Goal: Communication & Community: Answer question/provide support

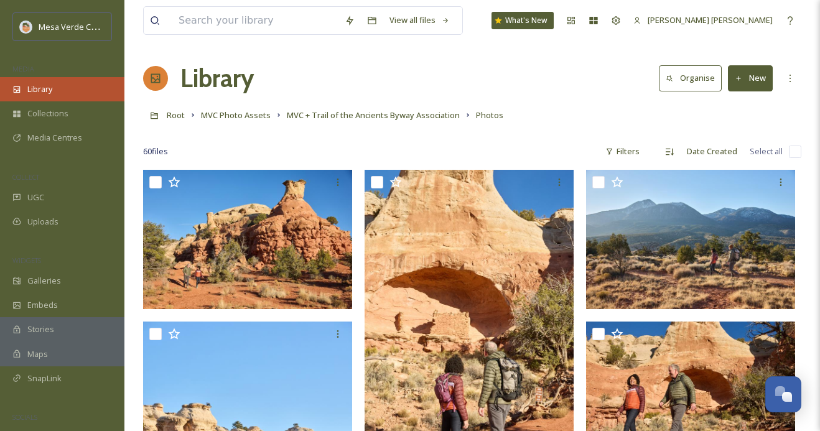
click at [59, 95] on div "Library" at bounding box center [62, 89] width 124 height 24
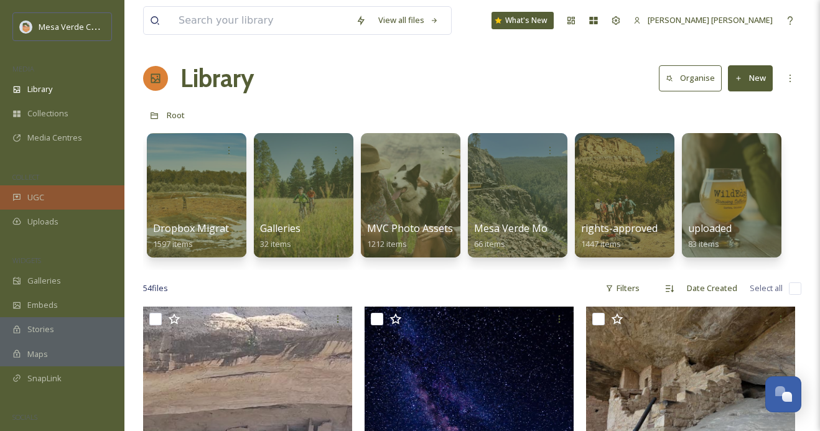
click at [43, 198] on span "UGC" at bounding box center [35, 198] width 17 height 12
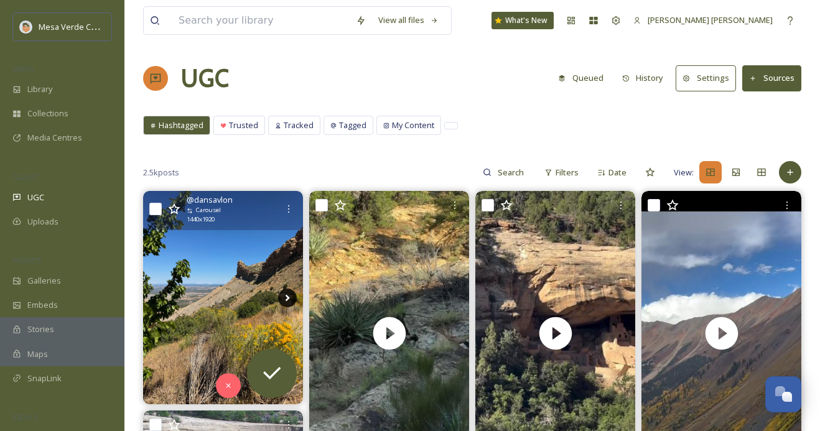
click at [282, 292] on icon at bounding box center [287, 298] width 19 height 19
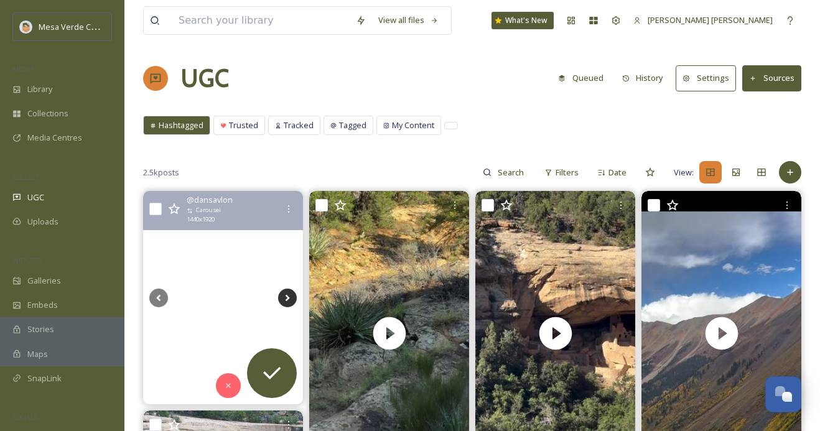
click at [286, 295] on icon at bounding box center [288, 297] width 4 height 7
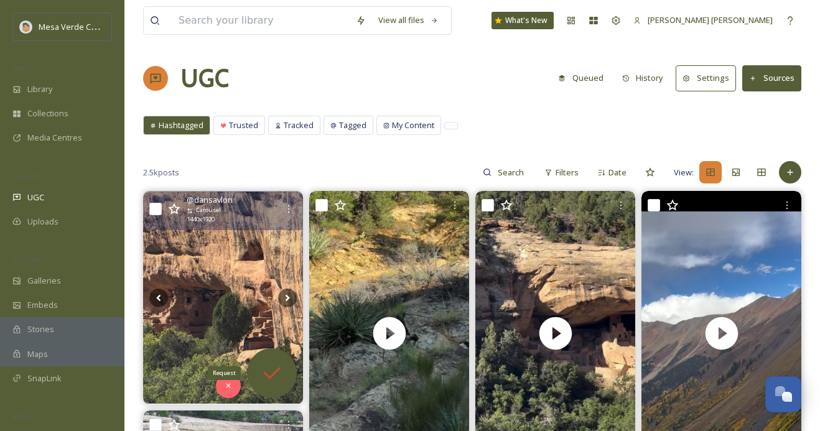
click at [281, 367] on icon at bounding box center [271, 373] width 25 height 25
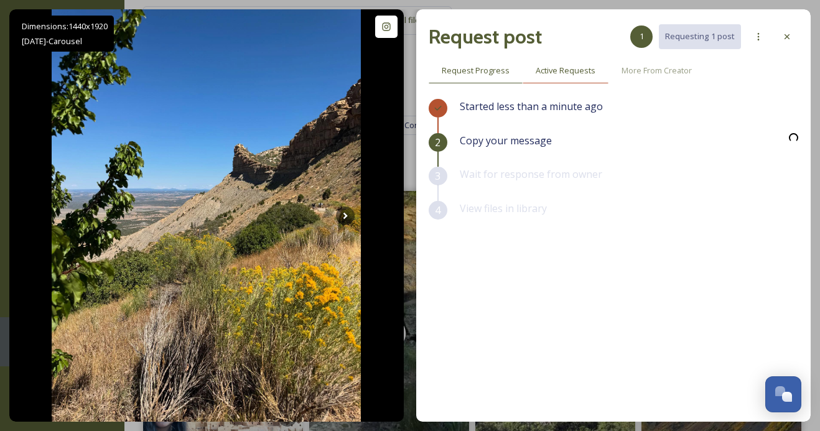
click at [560, 69] on span "Active Requests" at bounding box center [566, 71] width 60 height 12
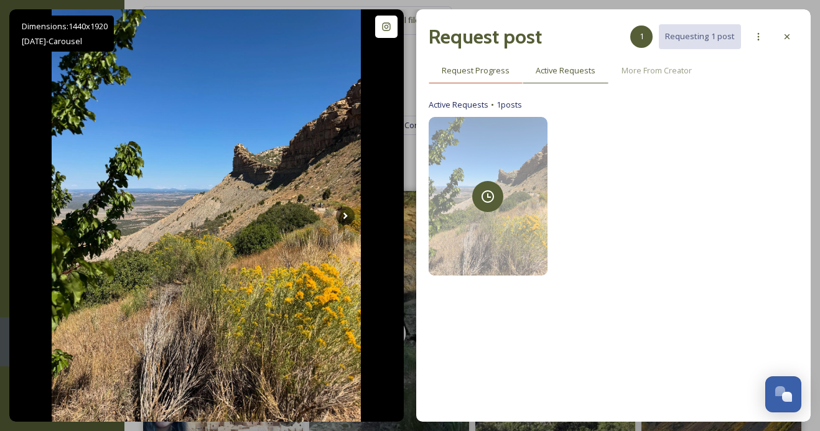
click at [465, 77] on div "Request Progress" at bounding box center [476, 71] width 94 height 26
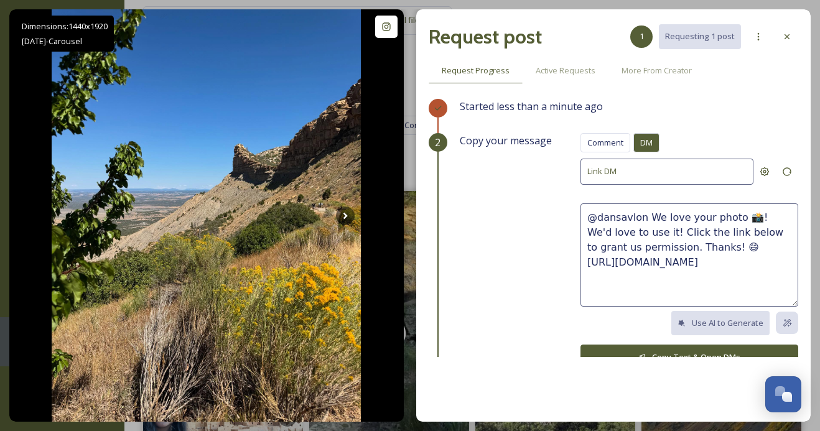
drag, startPoint x: 697, startPoint y: 246, endPoint x: 655, endPoint y: 223, distance: 47.6
click at [655, 223] on textarea "@dansavlon We love your photo 📸! We'd love to use it! Click the link below to g…" at bounding box center [689, 254] width 218 height 103
click at [659, 230] on textarea "@dansavlon We love your photo 📸! We'd love to use it! Click the link below to g…" at bounding box center [689, 254] width 218 height 103
drag, startPoint x: 692, startPoint y: 248, endPoint x: 645, endPoint y: 218, distance: 55.9
click at [645, 218] on textarea "@dansavlon We love your photo 📸! We'd love to use it! Click the link below to g…" at bounding box center [689, 254] width 218 height 103
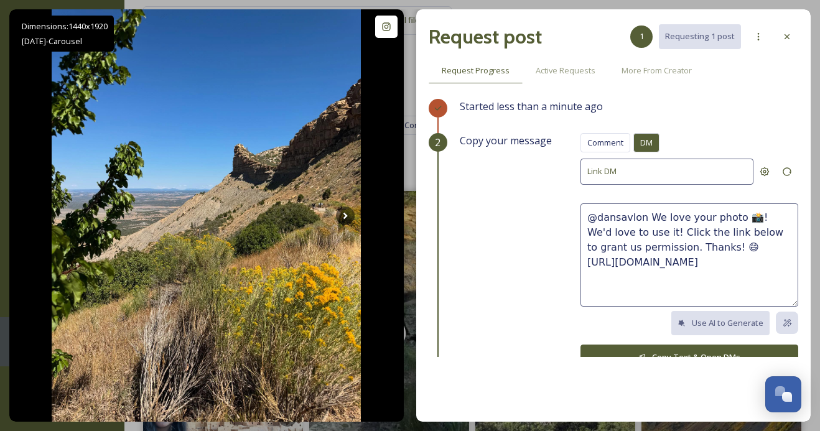
paste textarea "These photos are amazing, great eye! We'd love to share them on our socials, wi…"
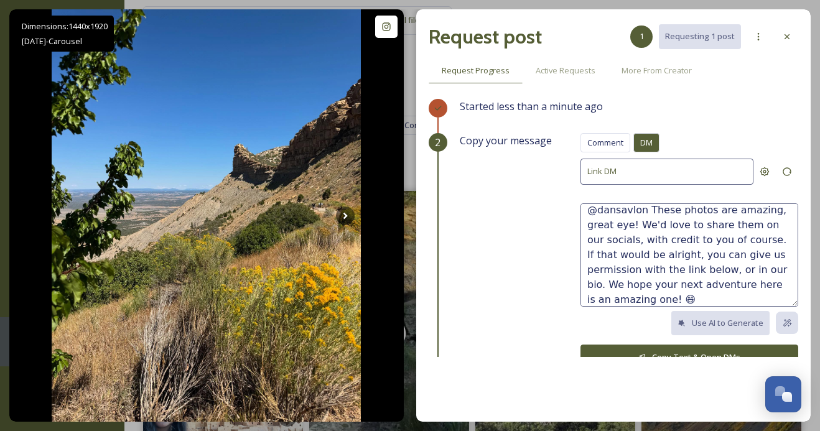
scroll to position [30, 0]
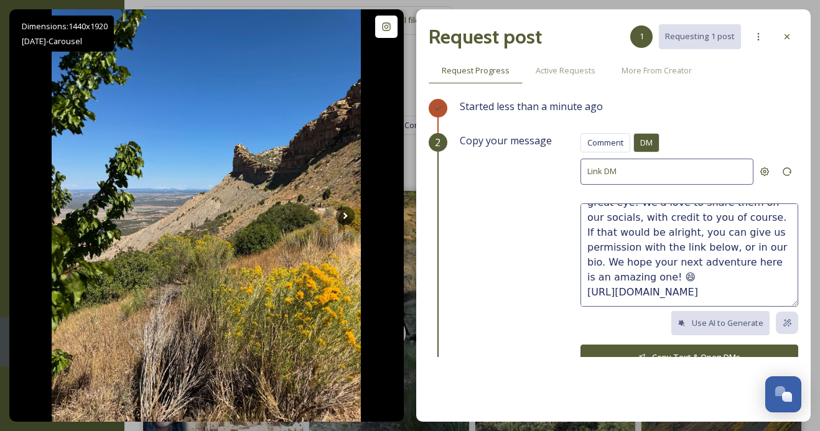
type textarea "@dansavlon These photos are amazing, great eye! We'd love to share them on our …"
click at [651, 349] on button "Copy Text & Open DMs" at bounding box center [689, 358] width 218 height 26
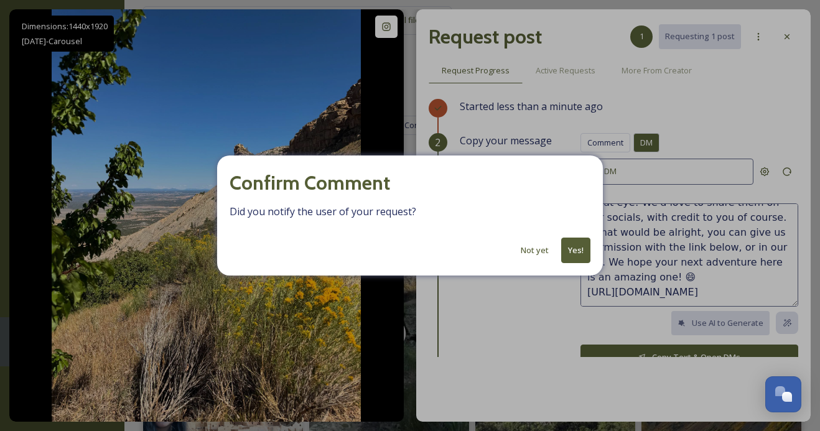
click at [572, 240] on button "Yes!" at bounding box center [575, 251] width 29 height 26
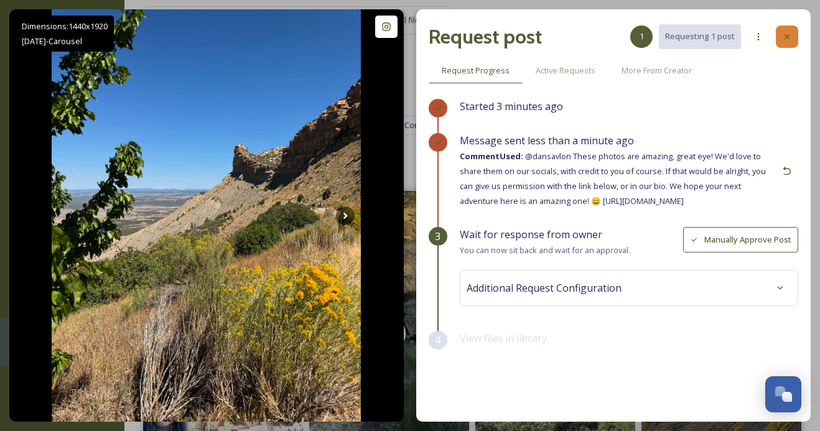
click at [790, 35] on icon at bounding box center [787, 37] width 10 height 10
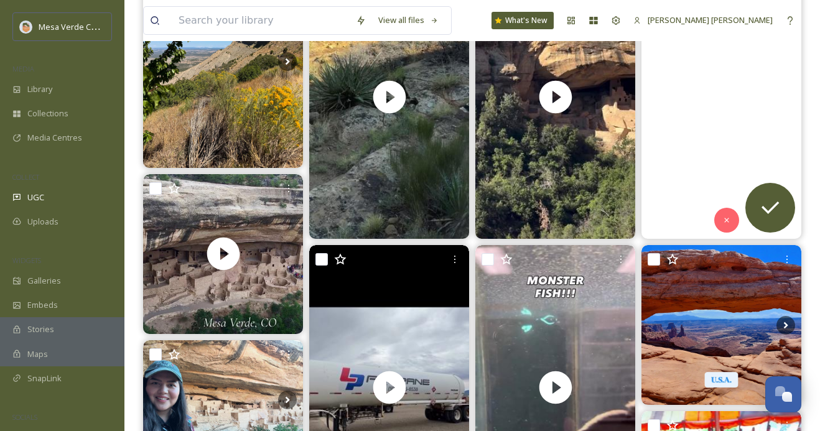
scroll to position [238, 0]
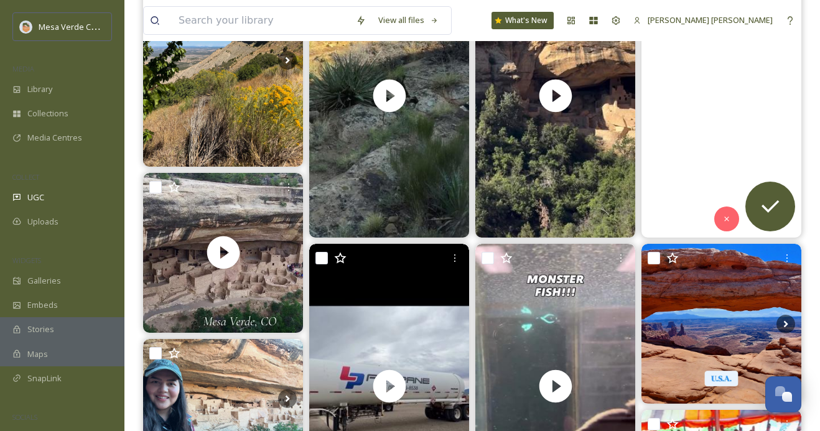
click at [704, 152] on video "Croll Cabins is an excellent place to stay if you want to enjoy the fall foliag…" at bounding box center [721, 95] width 160 height 284
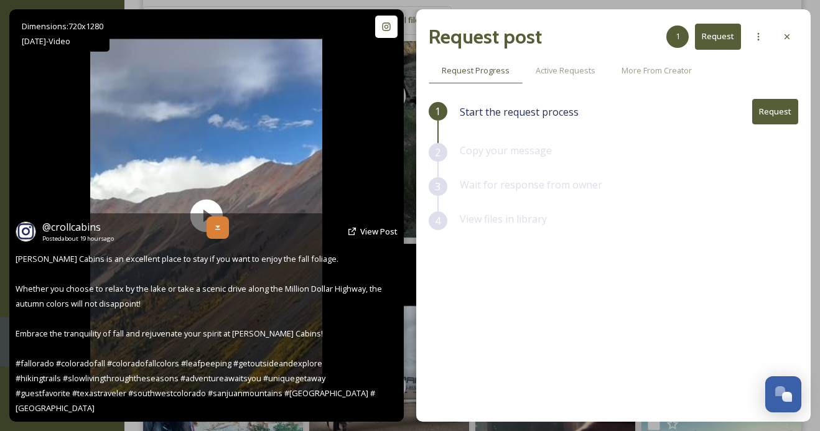
click at [218, 233] on icon at bounding box center [218, 228] width 10 height 10
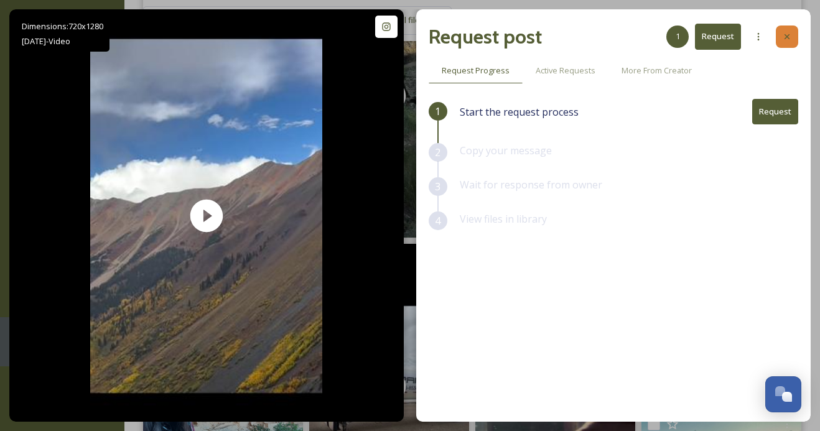
click at [789, 36] on icon at bounding box center [787, 37] width 10 height 10
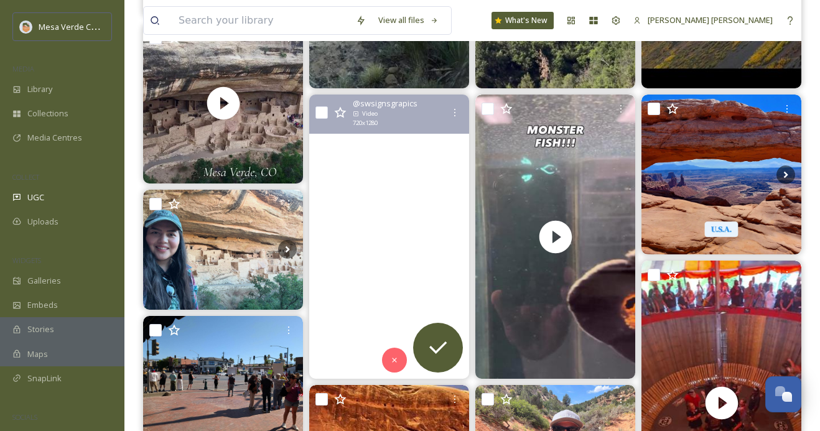
scroll to position [391, 0]
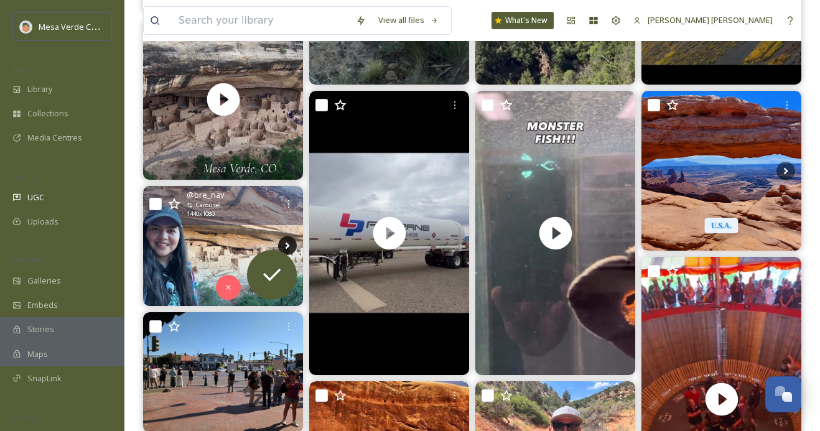
click at [285, 240] on icon at bounding box center [287, 245] width 19 height 19
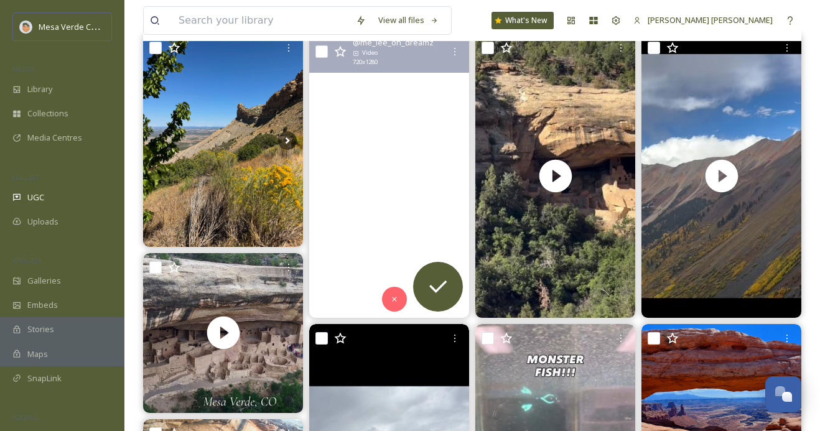
scroll to position [156, 0]
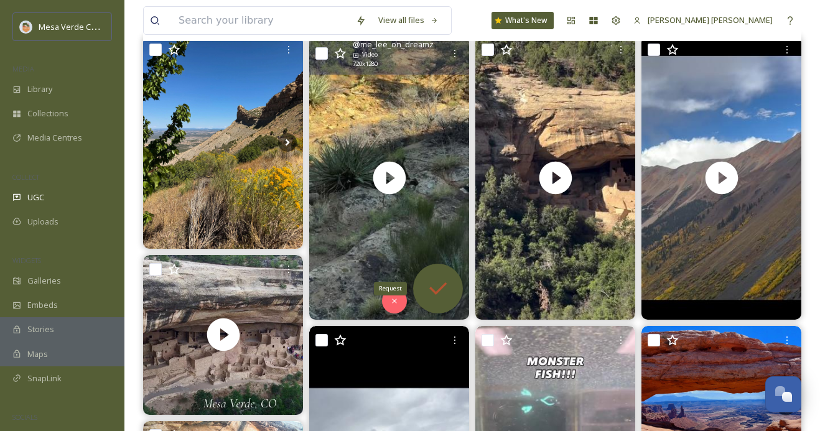
click at [427, 277] on icon at bounding box center [438, 288] width 25 height 25
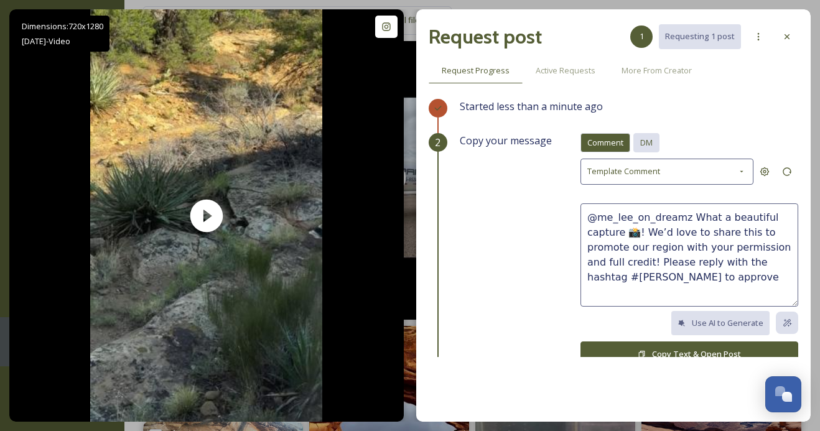
click at [648, 141] on span "DM" at bounding box center [646, 143] width 12 height 12
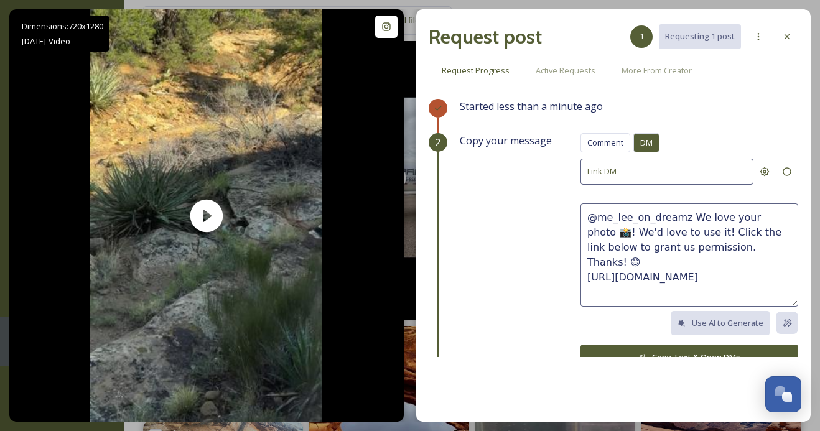
drag, startPoint x: 733, startPoint y: 245, endPoint x: 687, endPoint y: 216, distance: 54.5
click at [687, 216] on textarea "@me_lee_on_dreamz We love your photo 📸! We'd love to use it! Click the link bel…" at bounding box center [689, 254] width 218 height 103
paste textarea "This video is super cool! We'd love to share it on our socials, with credit to …"
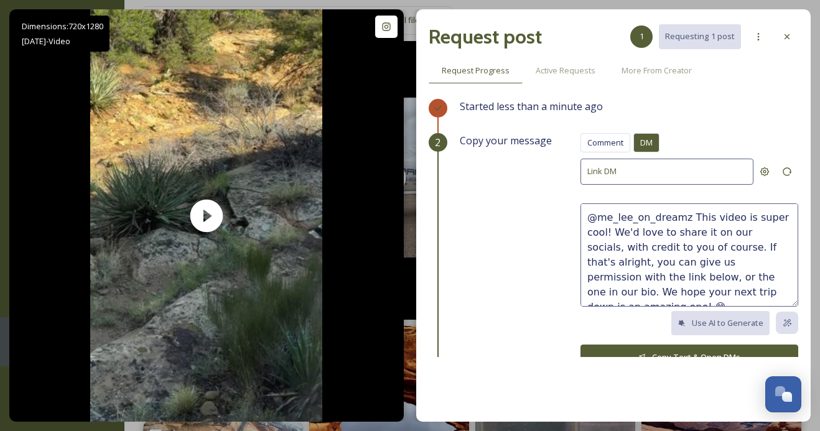
click at [611, 231] on textarea "@me_lee_on_dreamz This video is super cool! We'd love to share it on our social…" at bounding box center [689, 254] width 218 height 103
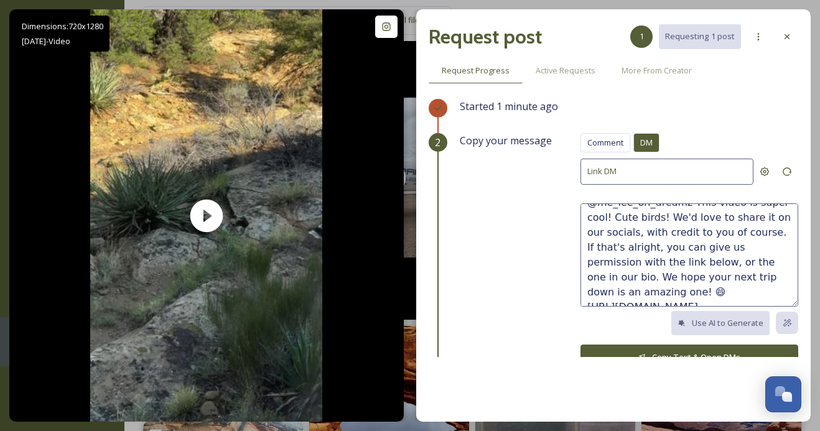
type textarea "@me_lee_on_dreamz This video is super cool! Cute birds! We'd love to share it o…"
click at [659, 349] on button "Copy Text & Open DMs" at bounding box center [689, 358] width 218 height 26
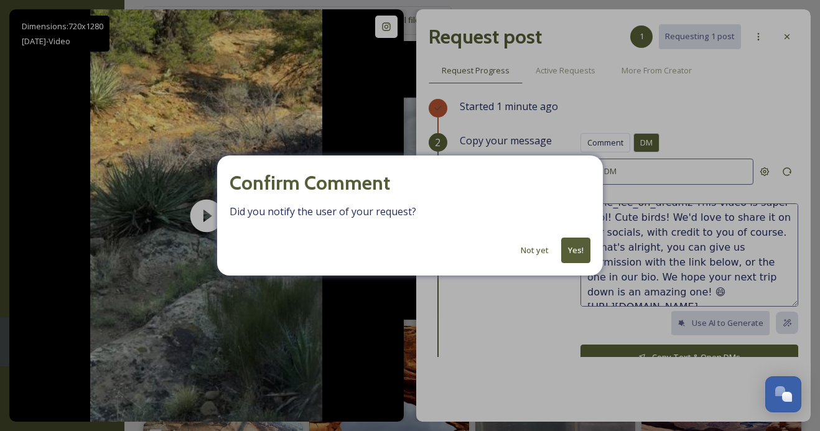
click at [579, 240] on button "Yes!" at bounding box center [575, 251] width 29 height 26
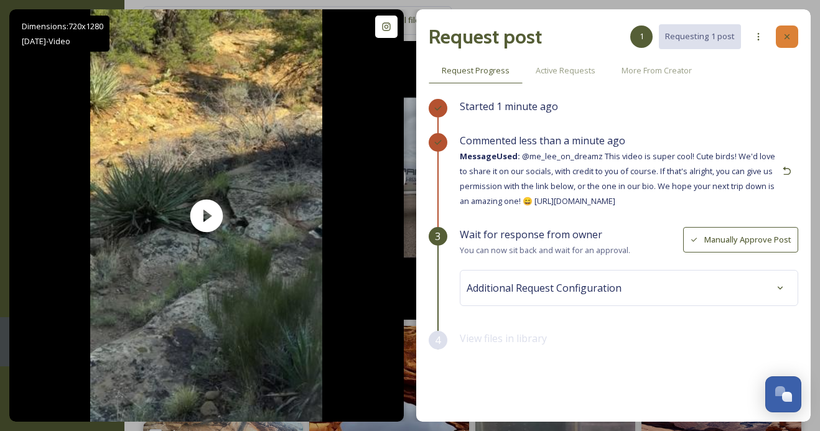
click at [783, 42] on div at bounding box center [787, 37] width 22 height 22
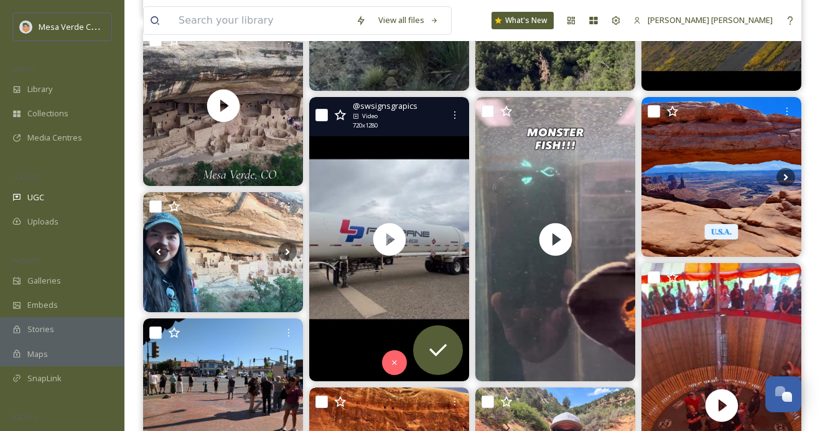
scroll to position [386, 0]
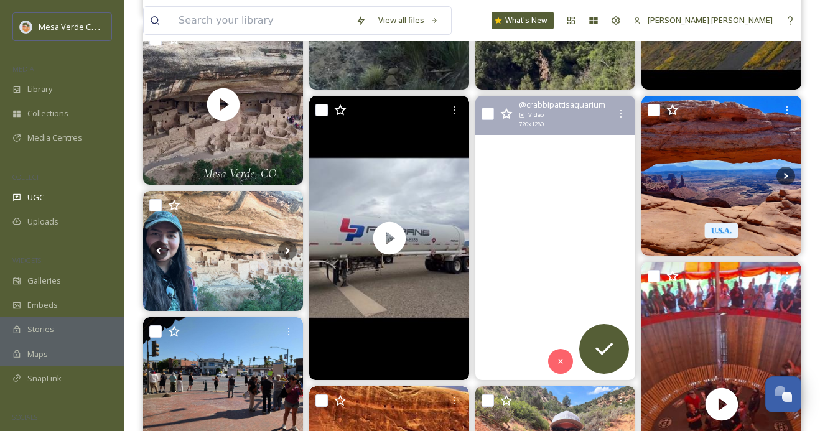
click at [531, 311] on video "HOME OF THE MONSTER FISH!!!!!#fishhobby #aquariumlife #crabbipattisaquarium #cl…" at bounding box center [555, 238] width 160 height 284
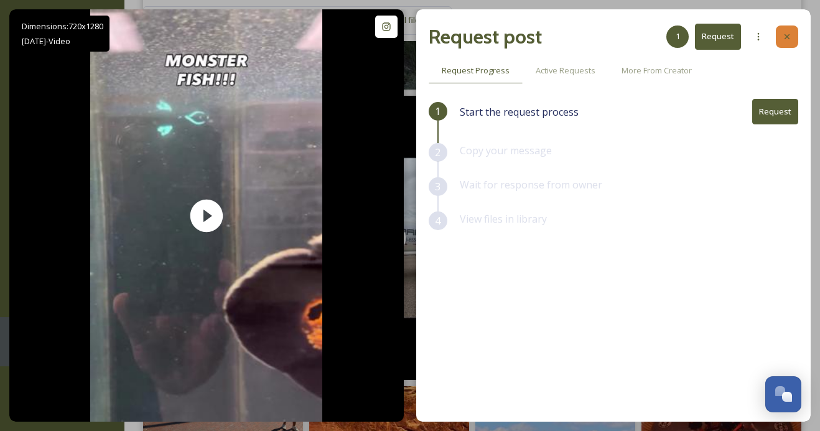
click at [787, 36] on icon at bounding box center [786, 36] width 5 height 5
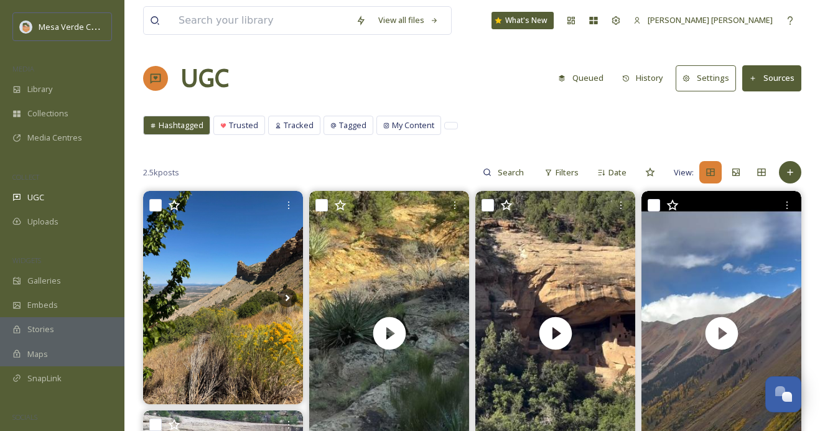
click at [588, 70] on button "Queued" at bounding box center [581, 78] width 58 height 24
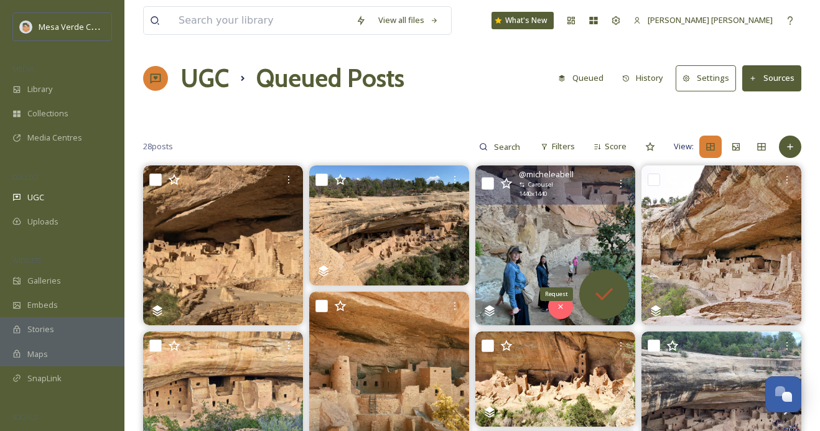
click at [605, 286] on icon at bounding box center [604, 294] width 25 height 25
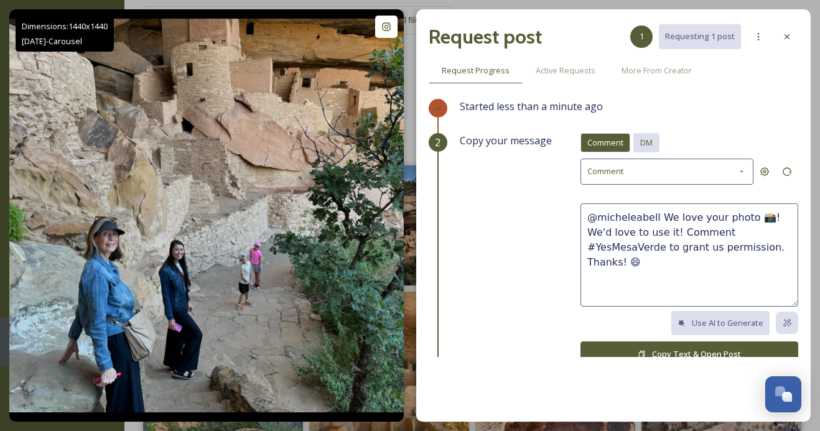
click at [653, 144] on span "DM" at bounding box center [646, 143] width 12 height 12
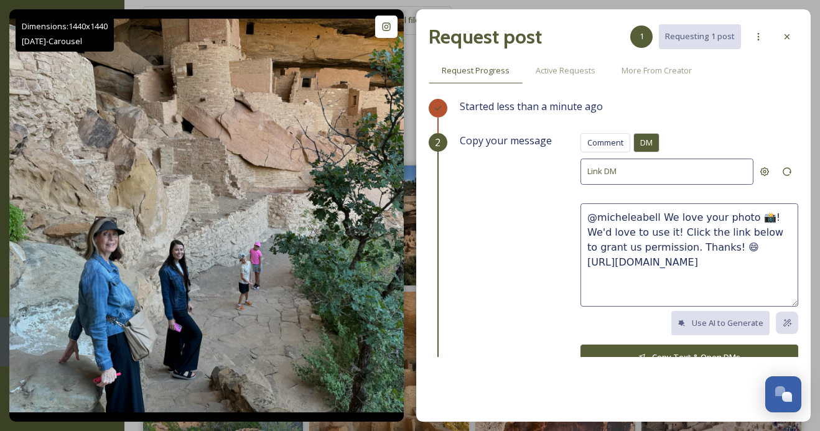
drag, startPoint x: 694, startPoint y: 242, endPoint x: 658, endPoint y: 218, distance: 43.0
click at [658, 218] on textarea "@micheleabell We love your photo 📸! We'd love to use it! Click the link below t…" at bounding box center [689, 254] width 218 height 103
paste textarea "This photo is super cool! We'd love to share it on our socials, with credit to …"
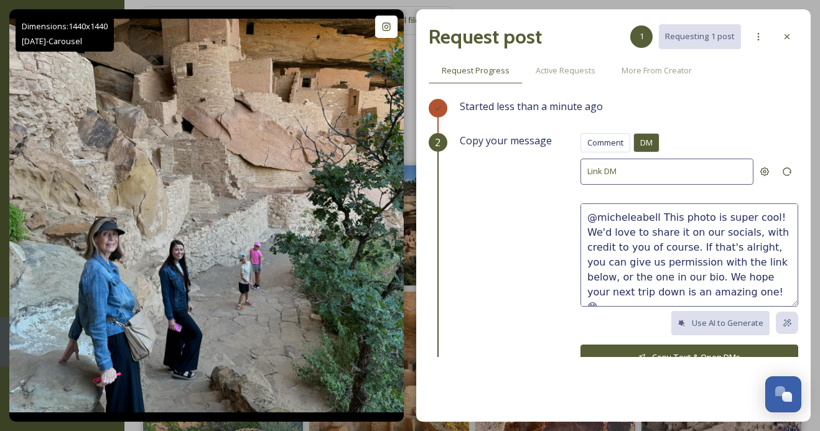
drag, startPoint x: 763, startPoint y: 216, endPoint x: 716, endPoint y: 216, distance: 47.3
click at [716, 216] on textarea "@micheleabell This photo is super cool! We'd love to share it on our socials, w…" at bounding box center [689, 254] width 218 height 103
click at [657, 216] on textarea "@micheleabell This photo is fantastic! We'd love to share it on our socials, wi…" at bounding box center [689, 254] width 218 height 103
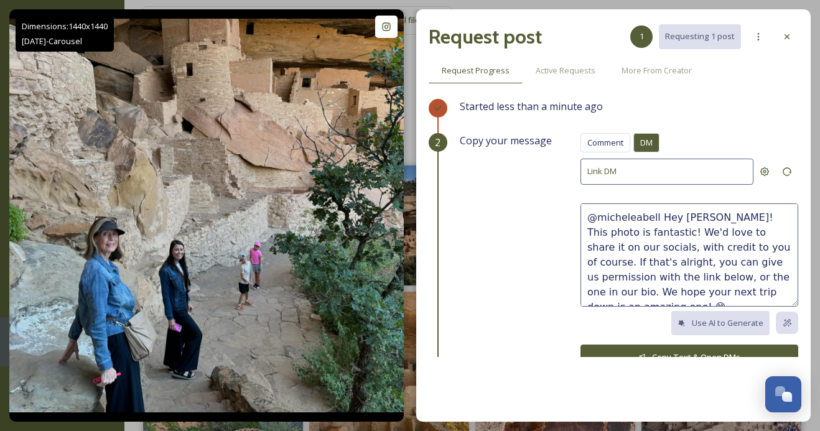
scroll to position [15, 0]
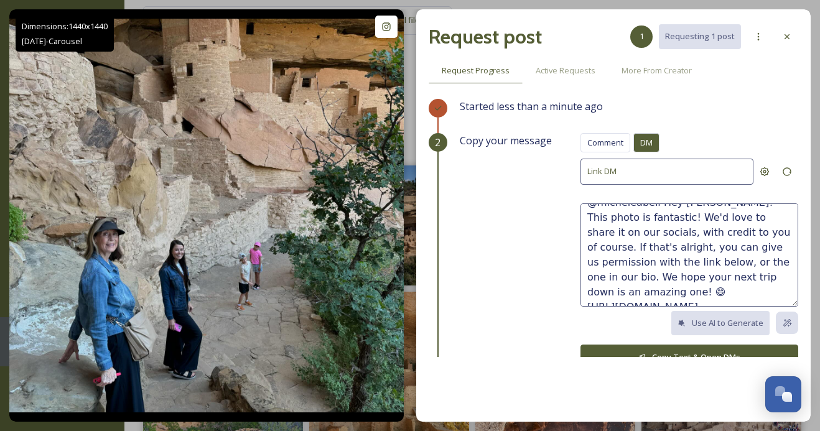
click at [664, 233] on textarea "@micheleabell Hey Michele! This photo is fantastic! We'd love to share it on ou…" at bounding box center [689, 254] width 218 height 103
click at [755, 276] on textarea "@micheleabell Hey Michele! This photo is fantastic! We'd love to share it on ou…" at bounding box center [689, 254] width 218 height 103
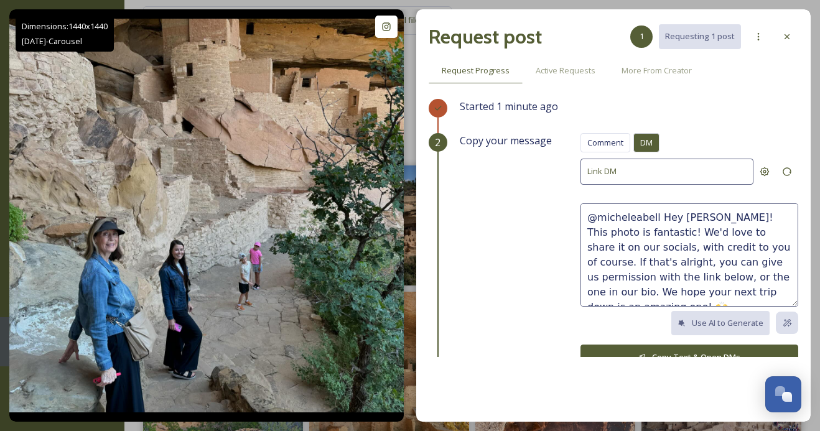
type textarea "@micheleabell Hey Michele! This photo is fantastic! We'd love to share it on ou…"
click at [623, 353] on button "Copy Text & Open DMs" at bounding box center [689, 358] width 218 height 26
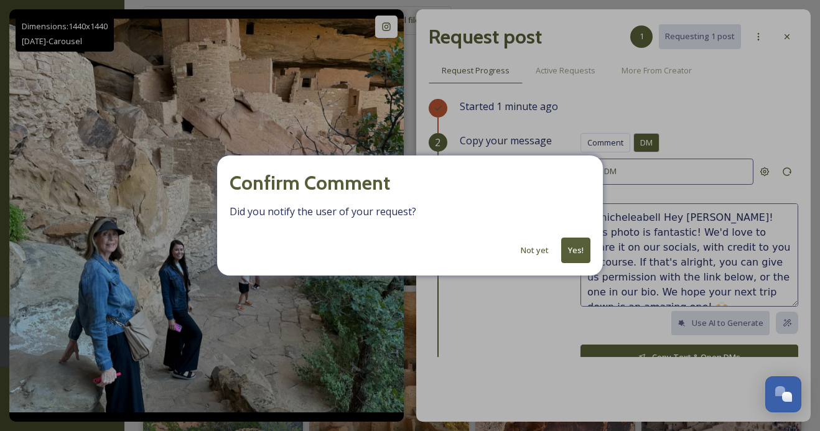
click at [579, 246] on button "Yes!" at bounding box center [575, 251] width 29 height 26
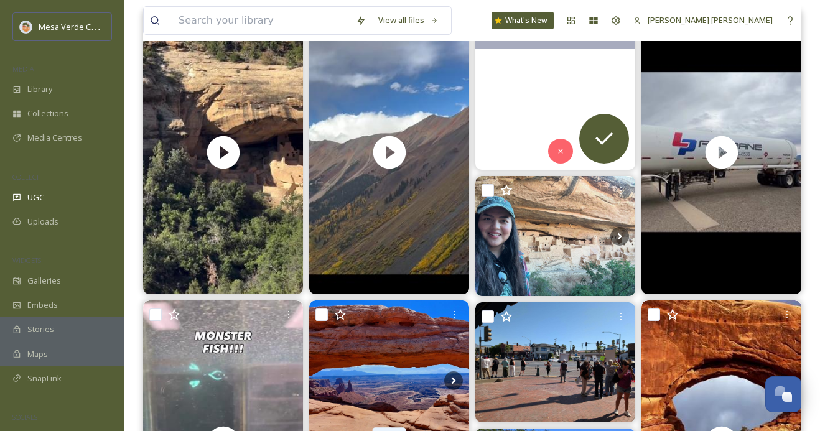
scroll to position [180, 0]
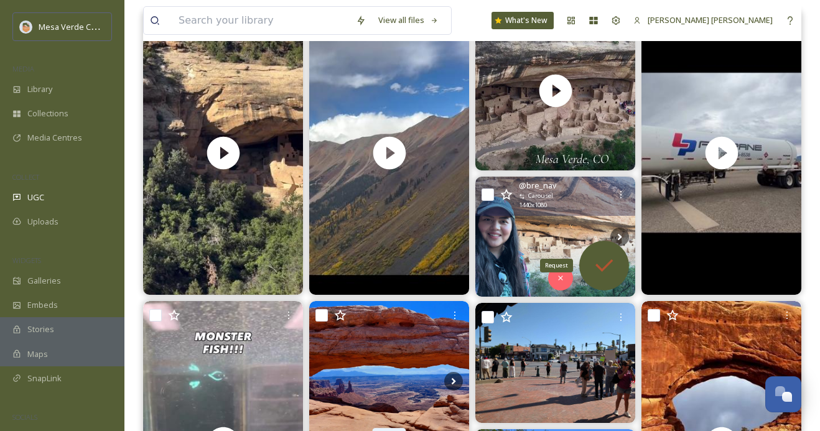
click at [605, 269] on icon at bounding box center [604, 265] width 25 height 25
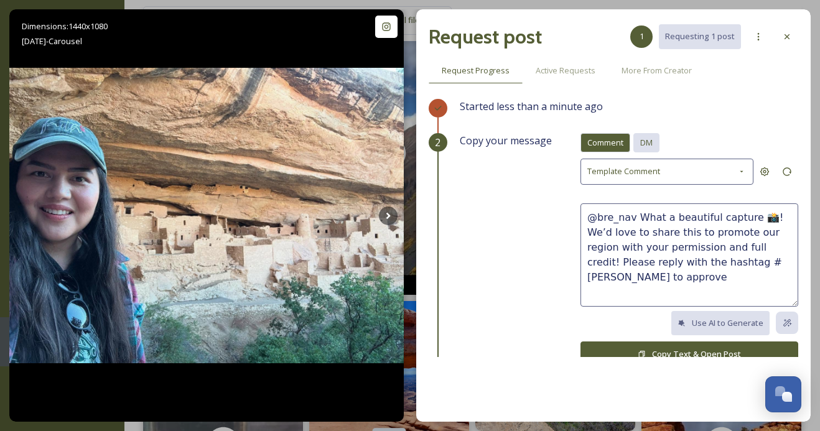
click at [655, 137] on div "DM" at bounding box center [646, 142] width 26 height 19
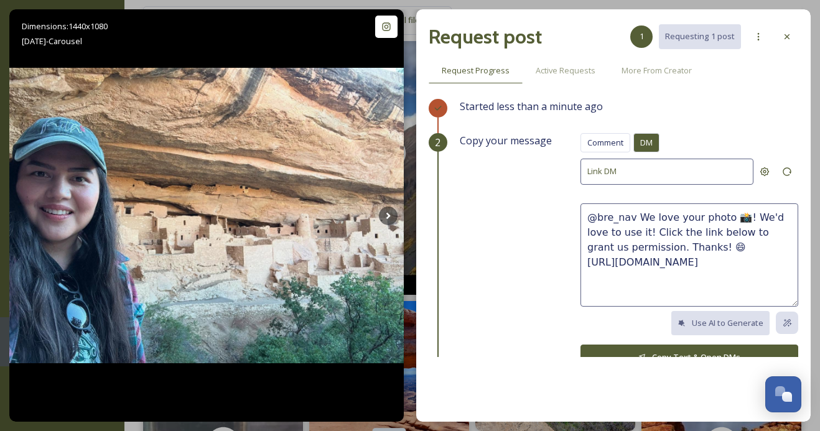
drag, startPoint x: 695, startPoint y: 246, endPoint x: 638, endPoint y: 216, distance: 64.3
click at [638, 216] on textarea "@bre_nav We love your photo 📸! We'd love to use it! Click the link below to gra…" at bounding box center [689, 254] width 218 height 103
paste textarea "These photos are amazing, great eye! We'd love to share them on our socials, wi…"
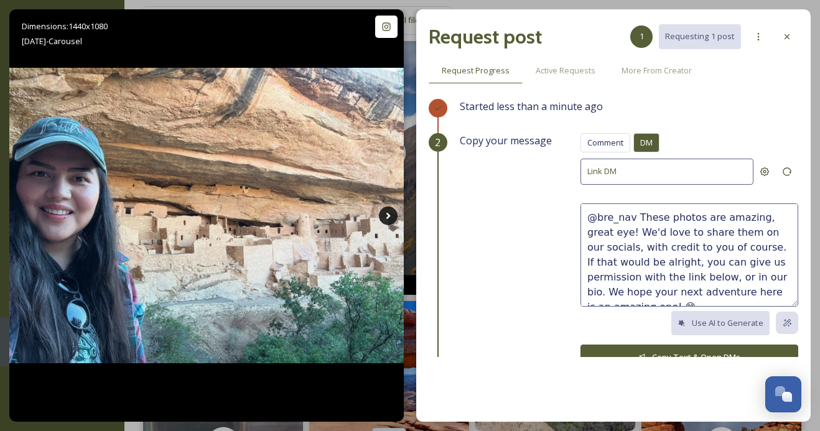
click at [388, 213] on icon at bounding box center [388, 216] width 19 height 19
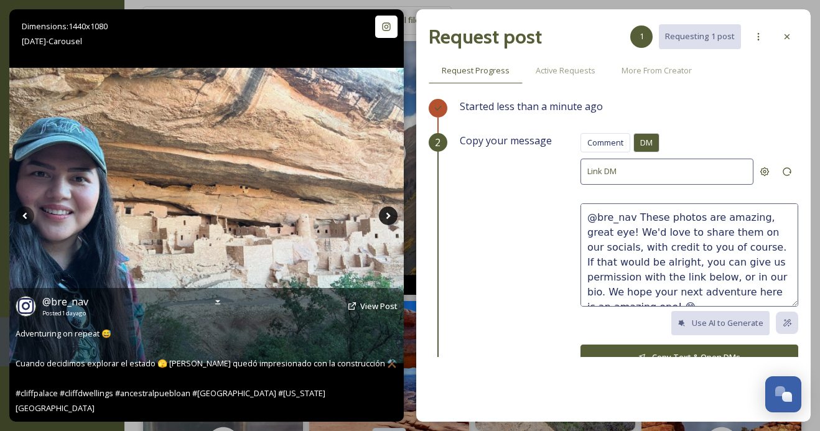
click at [389, 213] on icon at bounding box center [388, 216] width 19 height 19
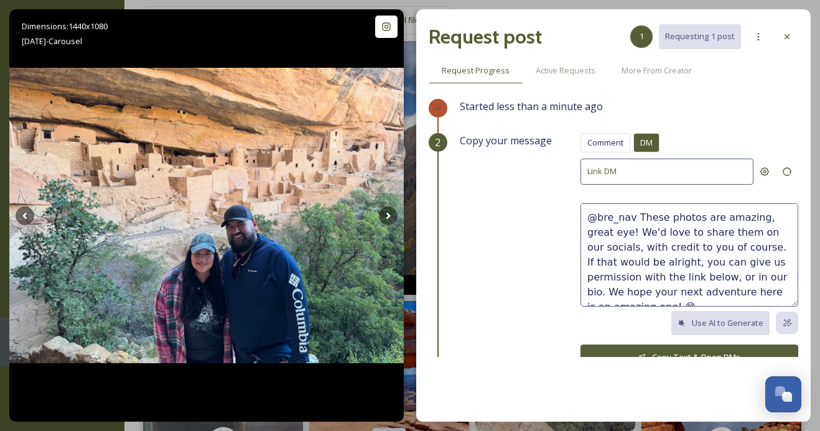
click at [602, 231] on textarea "@bre_nav These photos are amazing, great eye! We'd love to share them on our so…" at bounding box center [689, 254] width 218 height 103
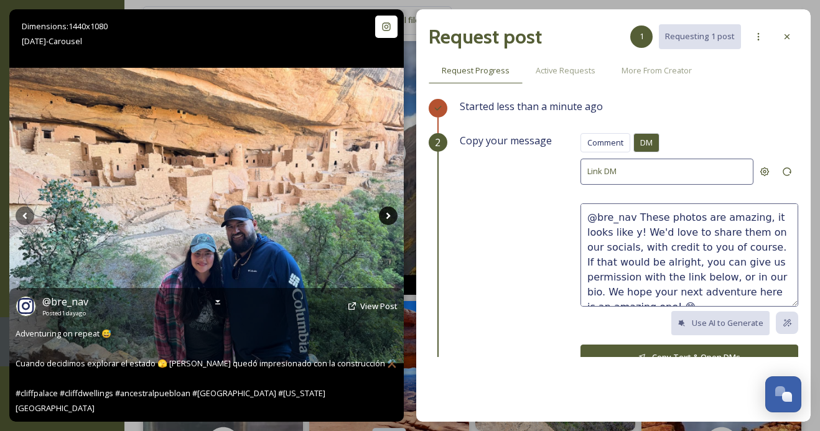
click at [388, 215] on icon at bounding box center [388, 215] width 4 height 7
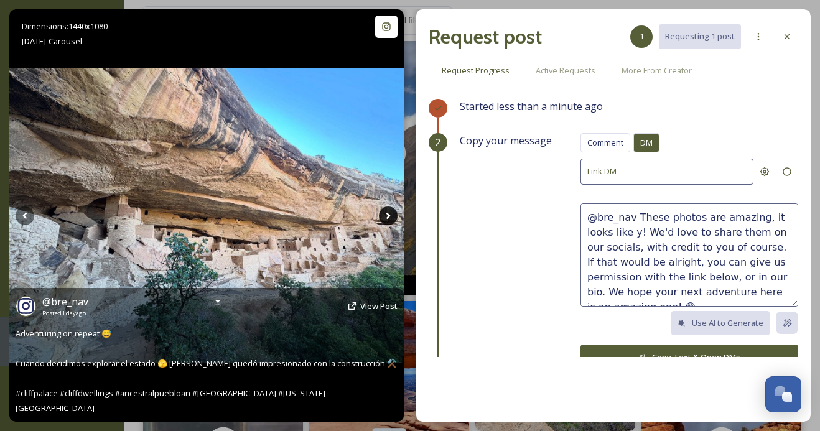
click at [388, 215] on icon at bounding box center [388, 215] width 4 height 7
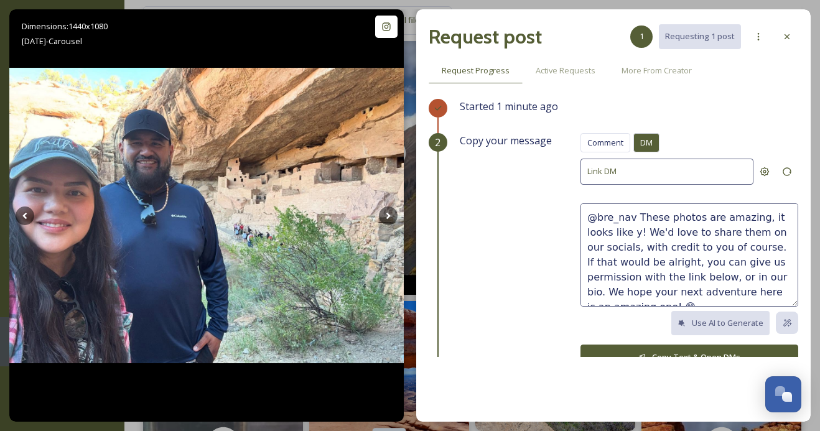
click at [608, 231] on textarea "@bre_nav These photos are amazing, it looks like y! We'd love to share them on …" at bounding box center [689, 254] width 218 height 103
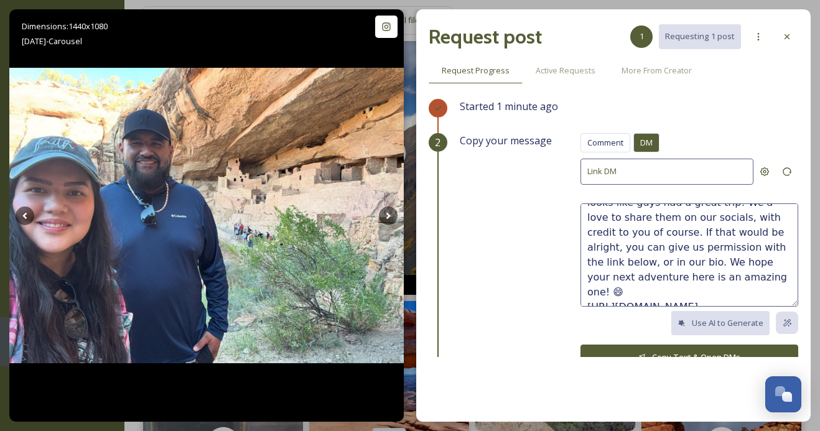
type textarea "@bre_nav These photos are amazing, it looks like guys had a great trip! We'd lo…"
click at [653, 353] on button "Copy Text & Open DMs" at bounding box center [689, 358] width 218 height 26
